Goal: Task Accomplishment & Management: Manage account settings

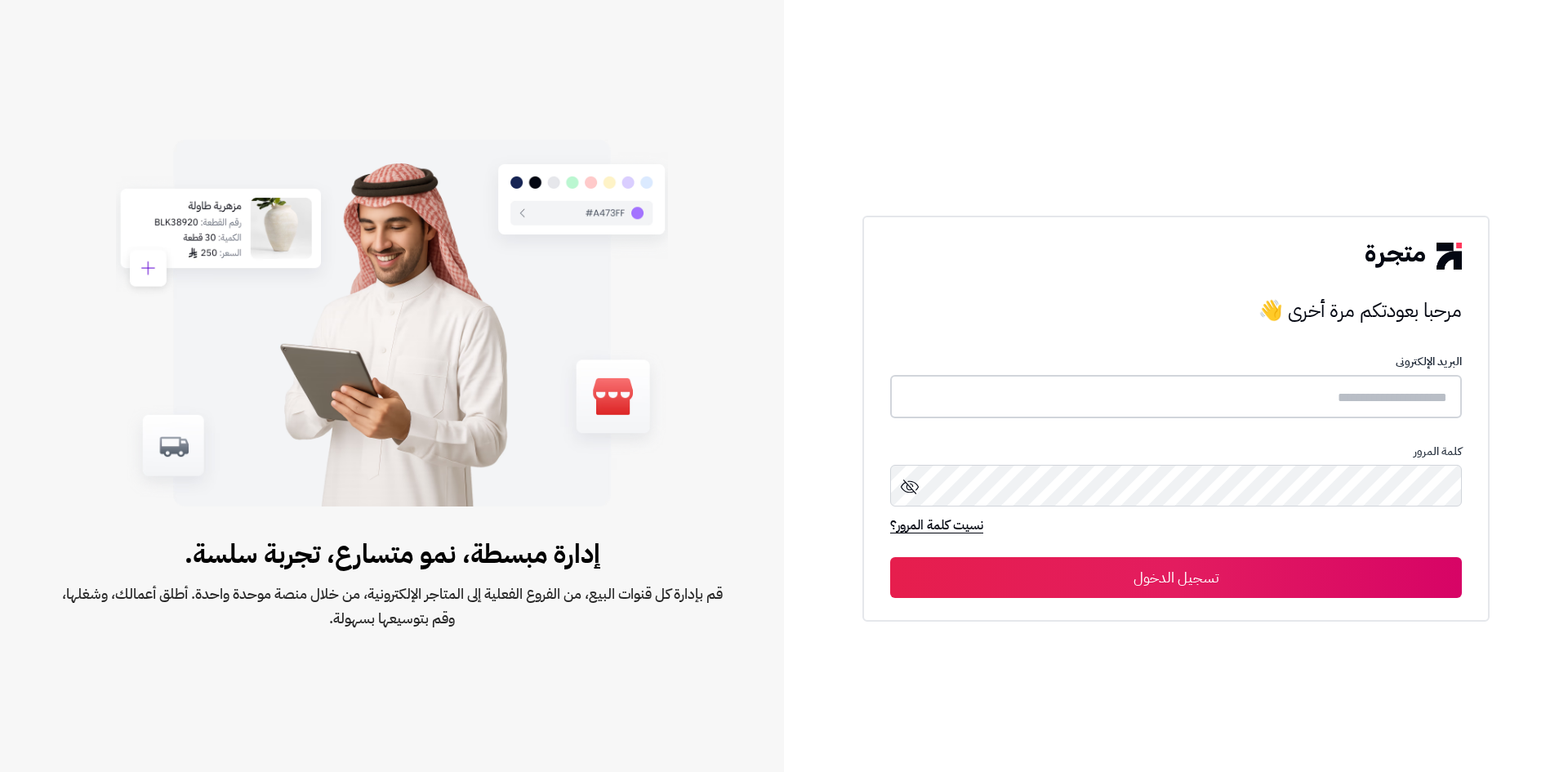
type input "*****"
click at [1074, 570] on button "تسجيل الدخول" at bounding box center [1176, 577] width 571 height 41
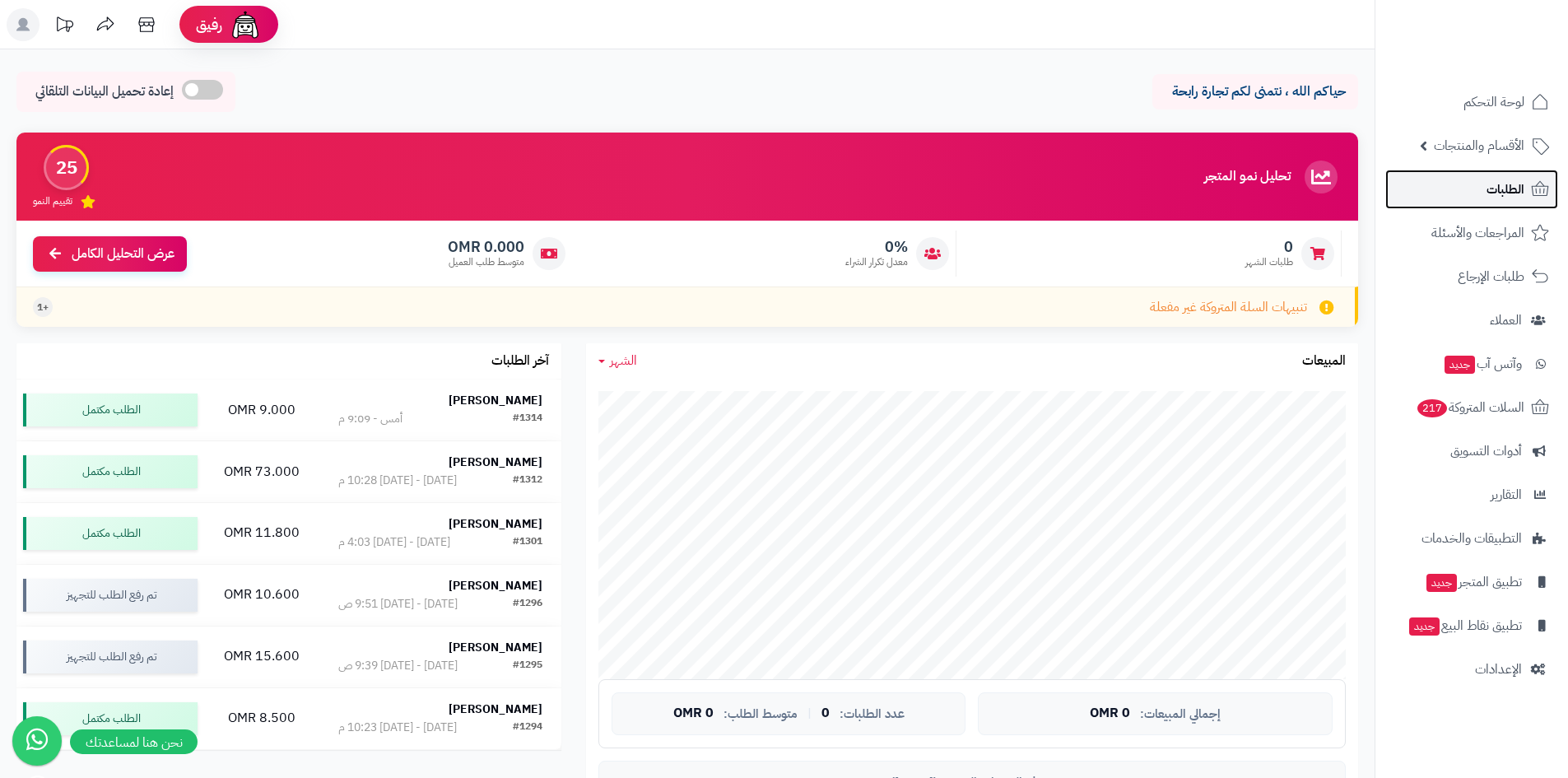
click at [1506, 194] on span "الطلبات" at bounding box center [1505, 189] width 38 height 23
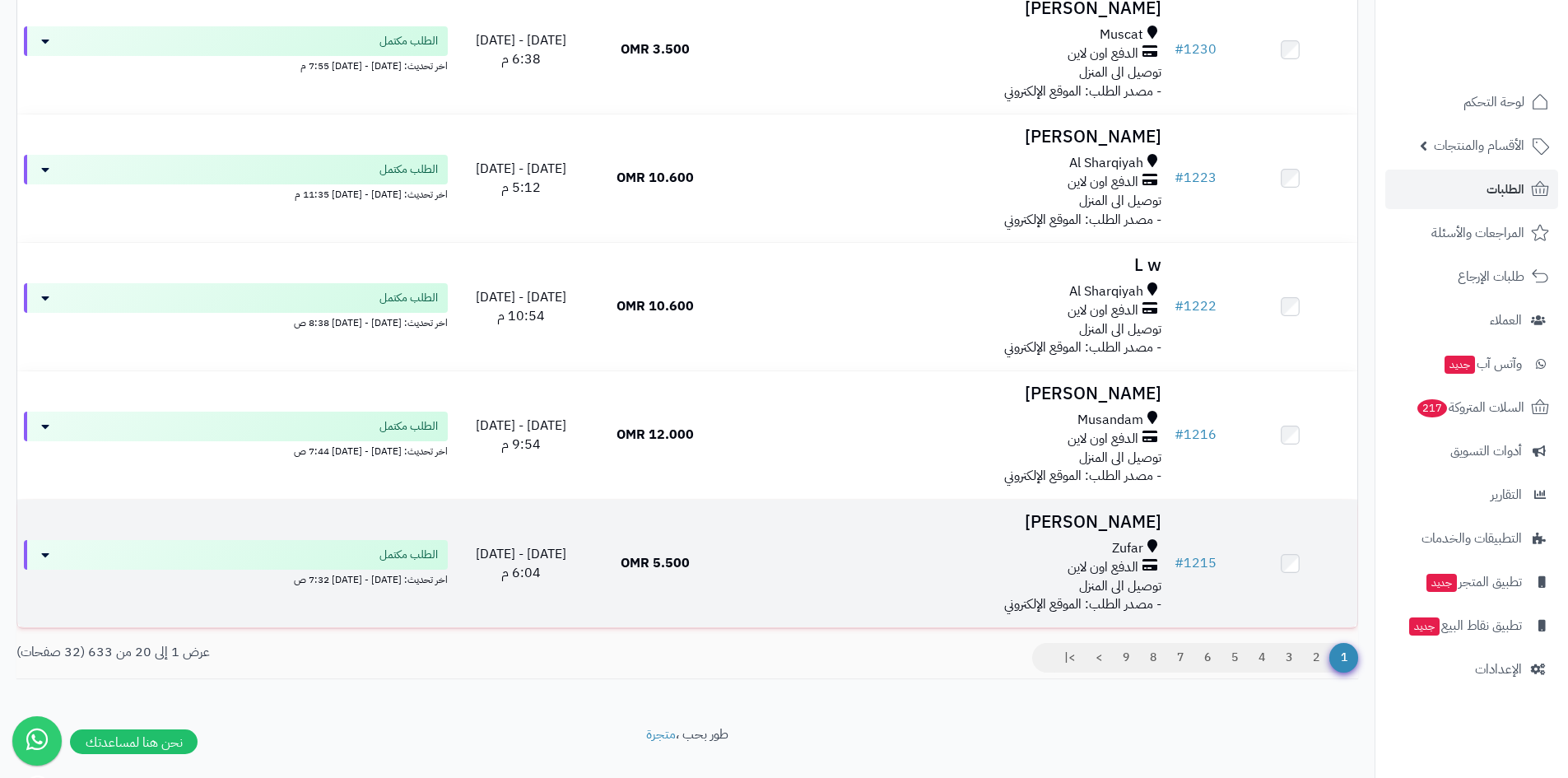
scroll to position [2222, 0]
